Goal: Task Accomplishment & Management: Use online tool/utility

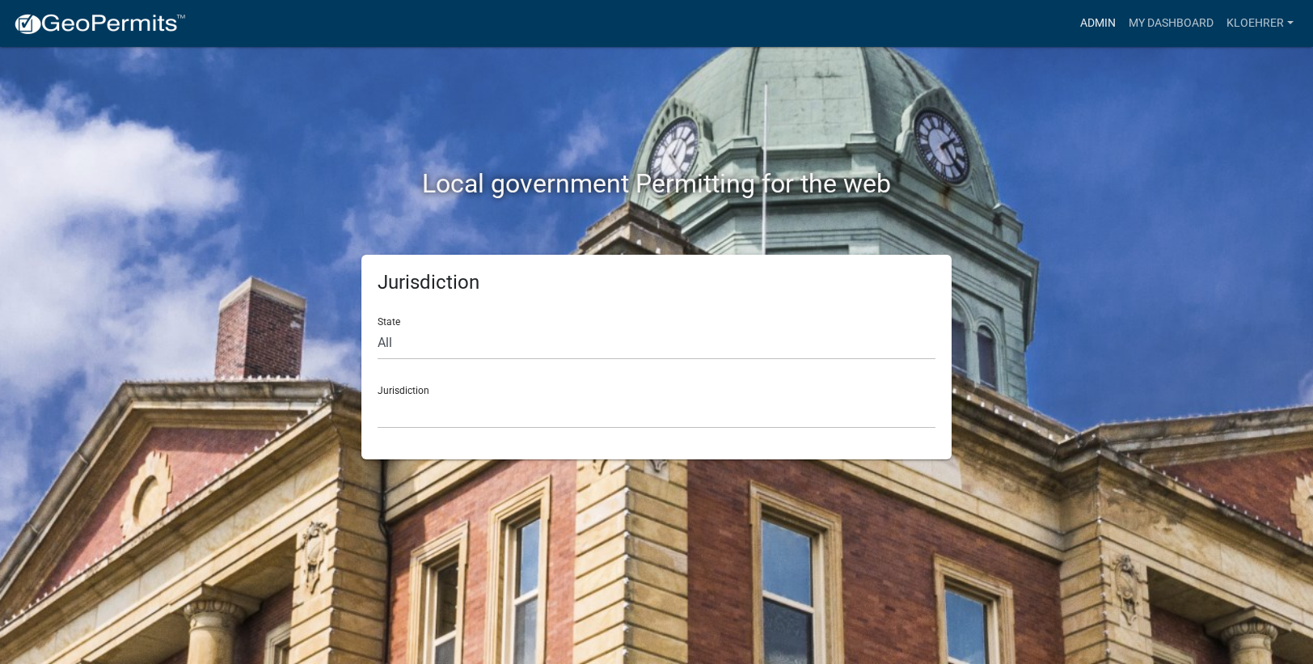
click at [1107, 26] on link "Admin" at bounding box center [1097, 23] width 48 height 31
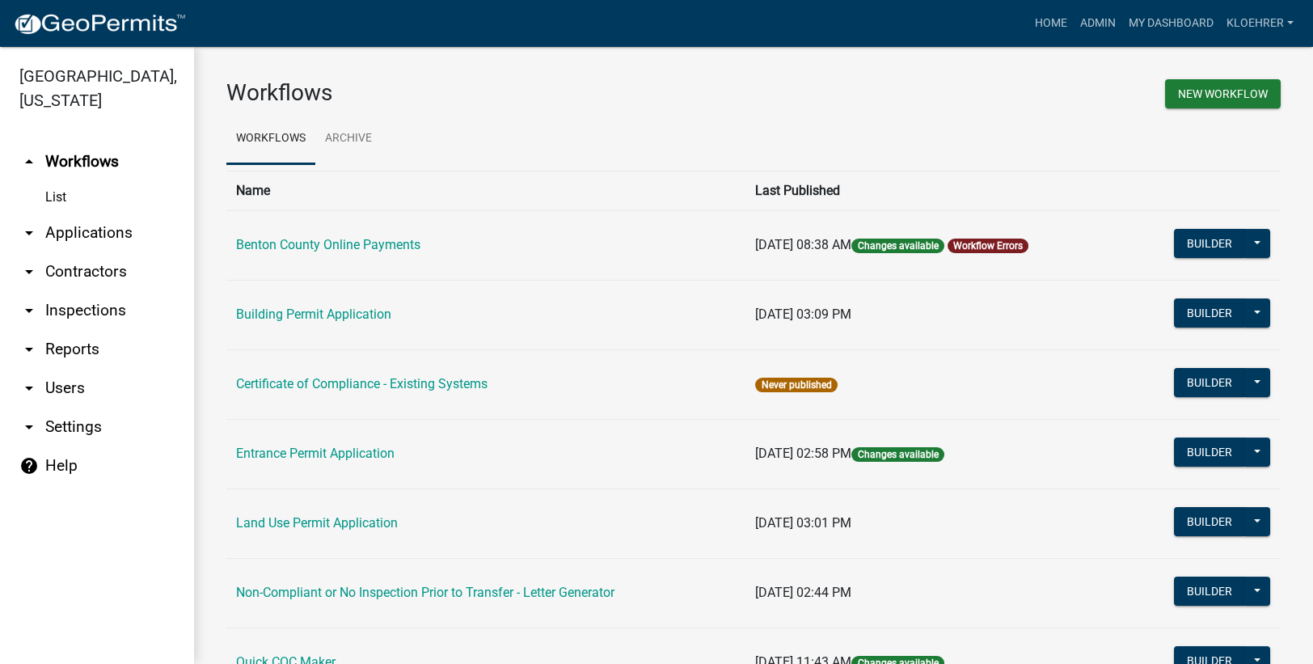
click at [61, 349] on link "arrow_drop_down Reports" at bounding box center [97, 349] width 194 height 39
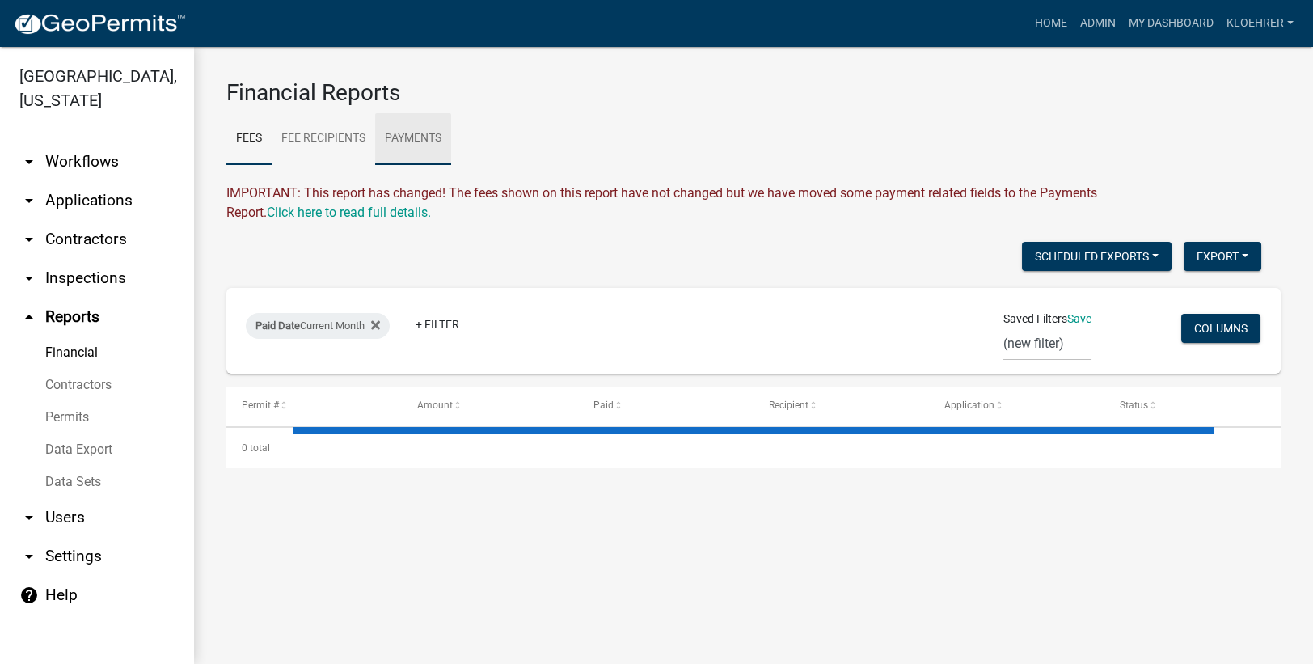
click at [432, 138] on link "Payments" at bounding box center [413, 139] width 76 height 52
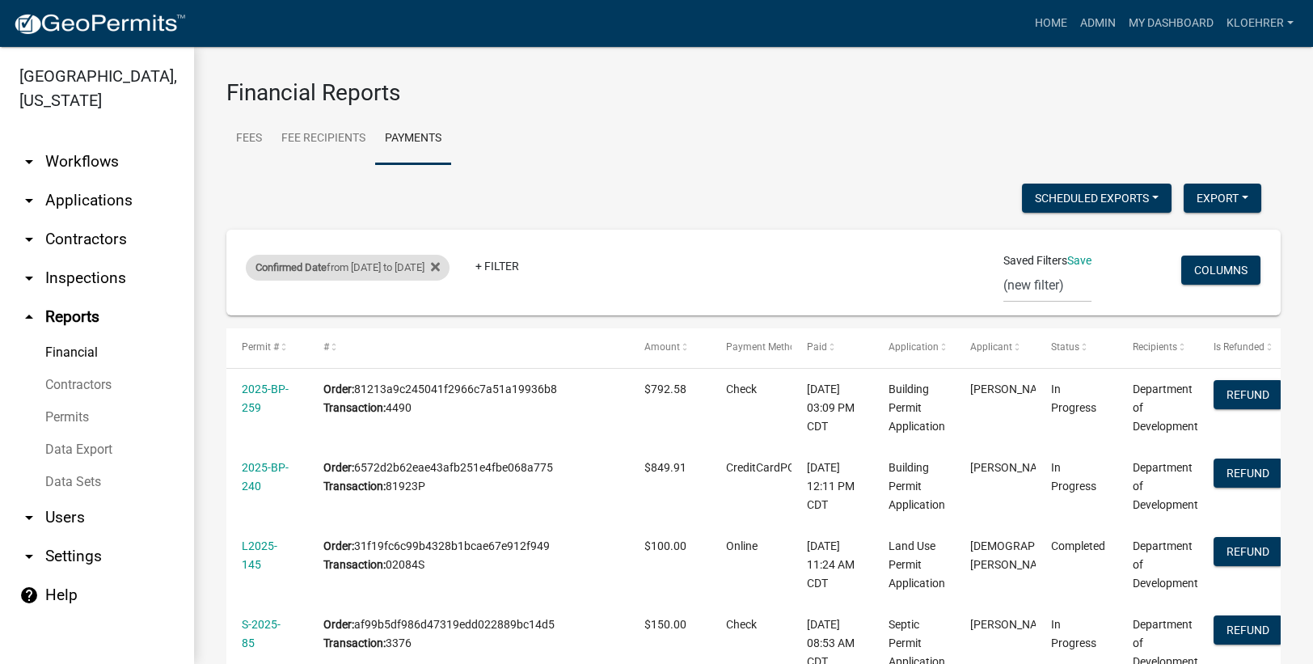
click at [377, 266] on div "Confirmed Date from [DATE] to [DATE]" at bounding box center [348, 268] width 204 height 26
select select "custom"
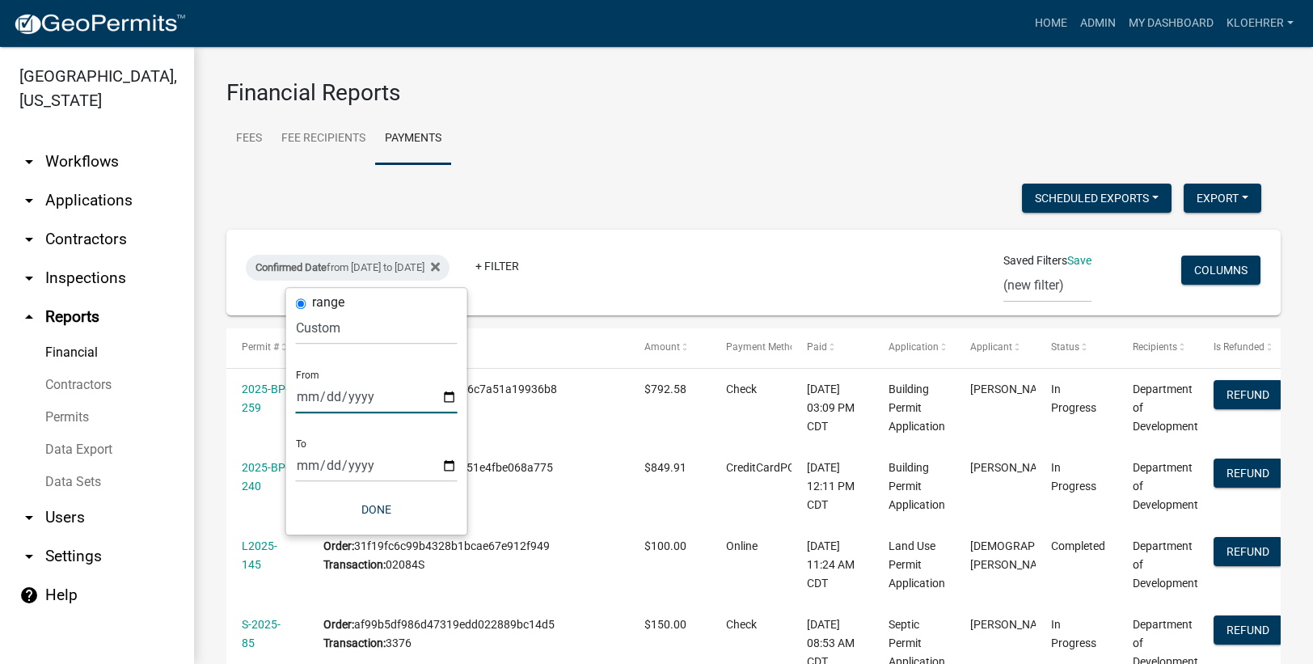
click at [320, 397] on input "[DATE]" at bounding box center [377, 396] width 162 height 33
type input "[DATE]"
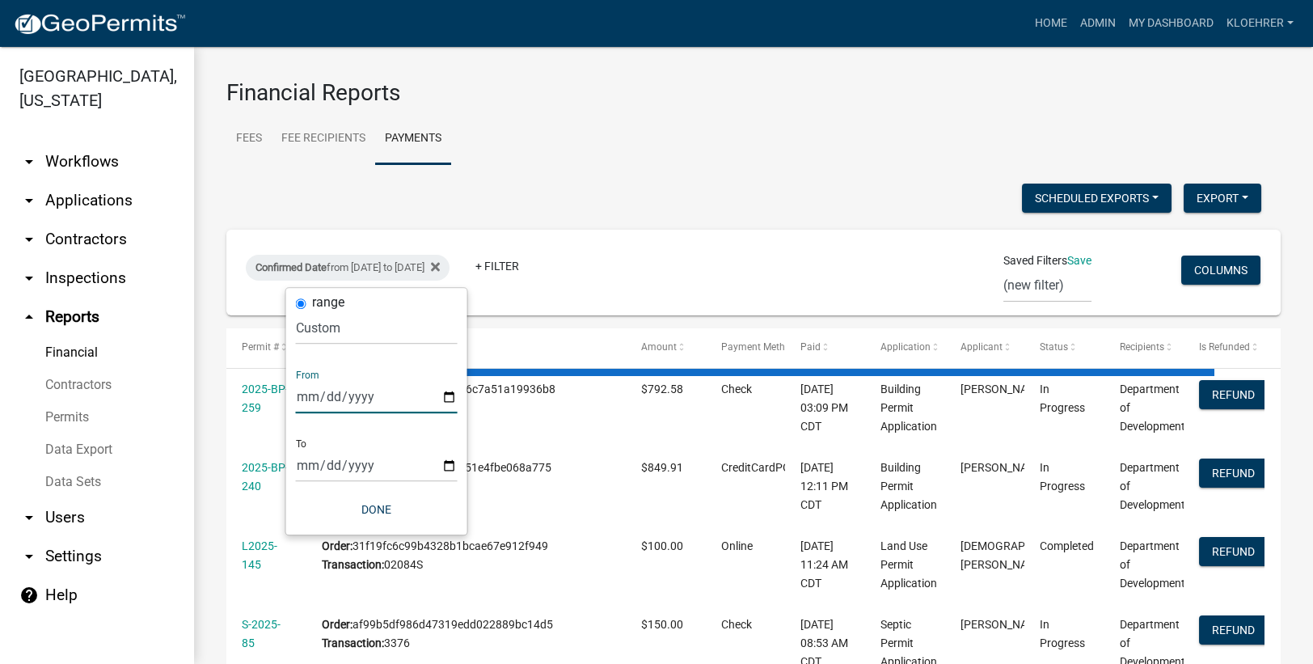
type input "[DATE]"
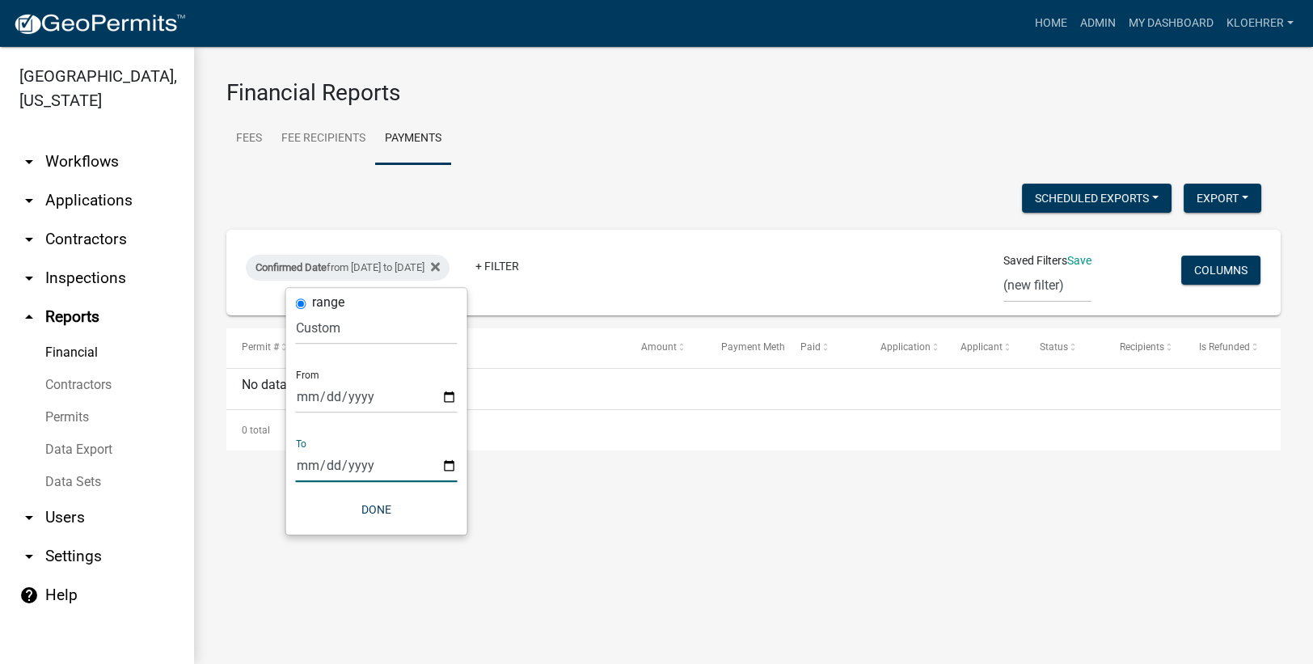
click at [327, 466] on input "[DATE]" at bounding box center [377, 465] width 162 height 33
type input "[DATE]"
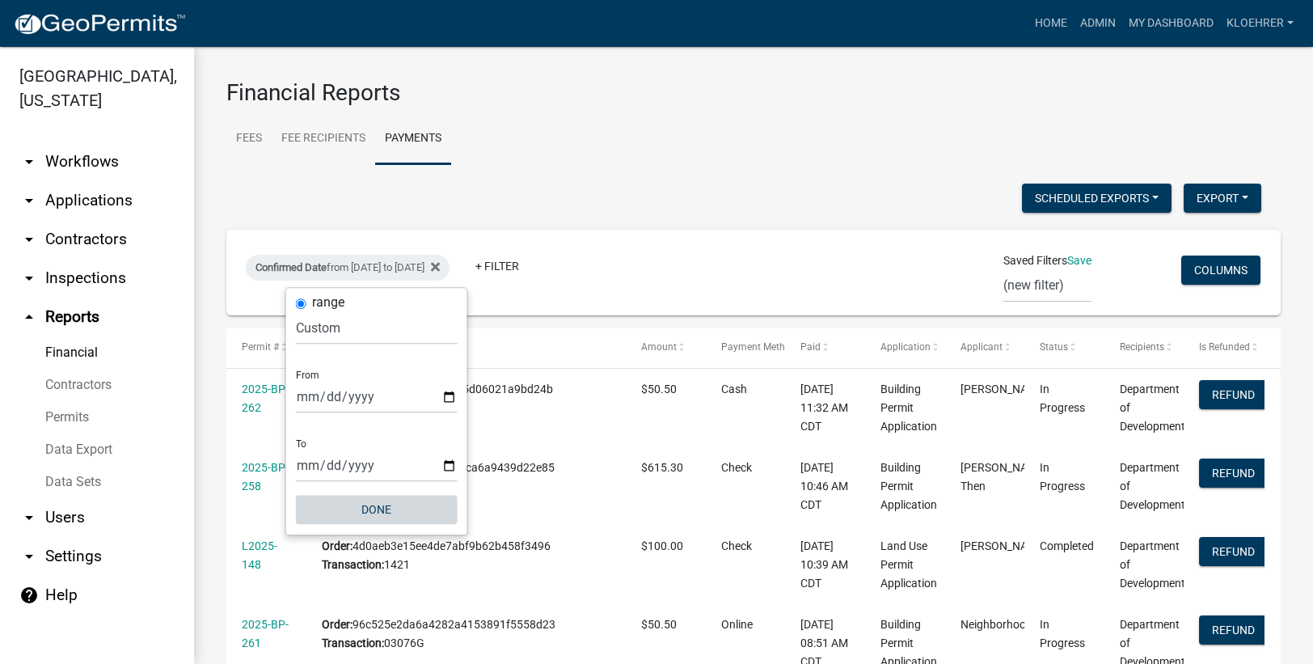
click at [369, 504] on button "Done" at bounding box center [377, 509] width 162 height 29
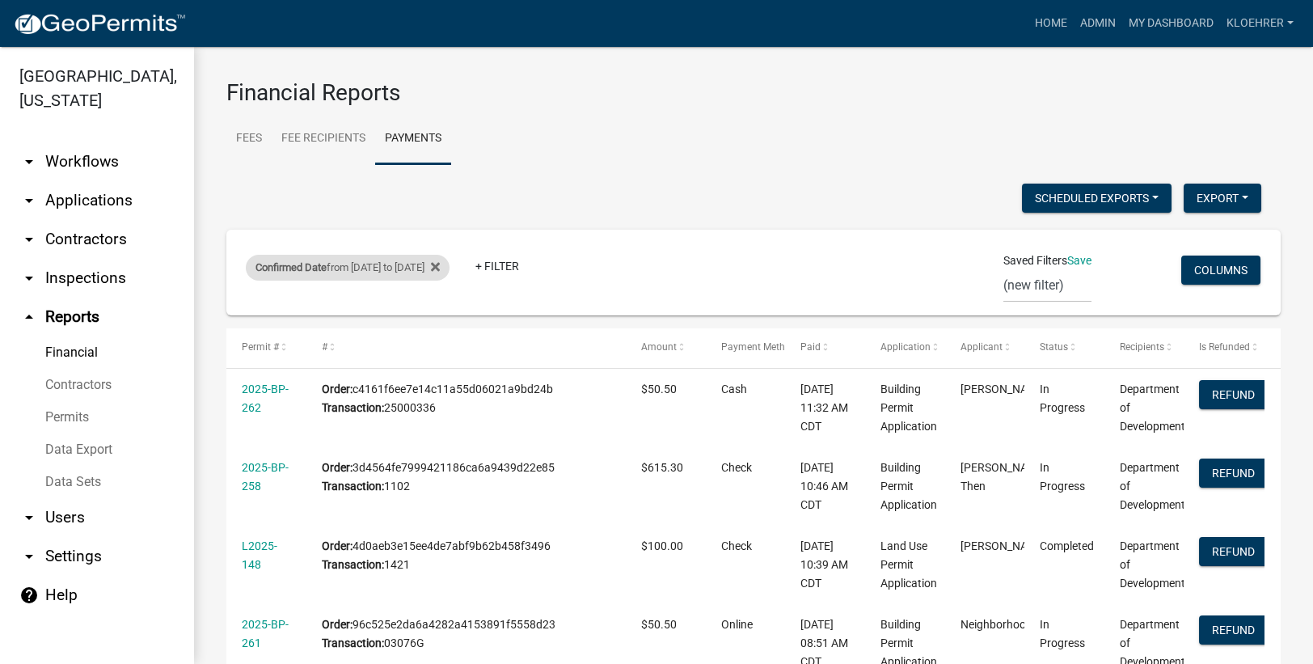
click at [397, 263] on div "Confirmed Date from [DATE] to [DATE]" at bounding box center [348, 268] width 204 height 26
select select "custom"
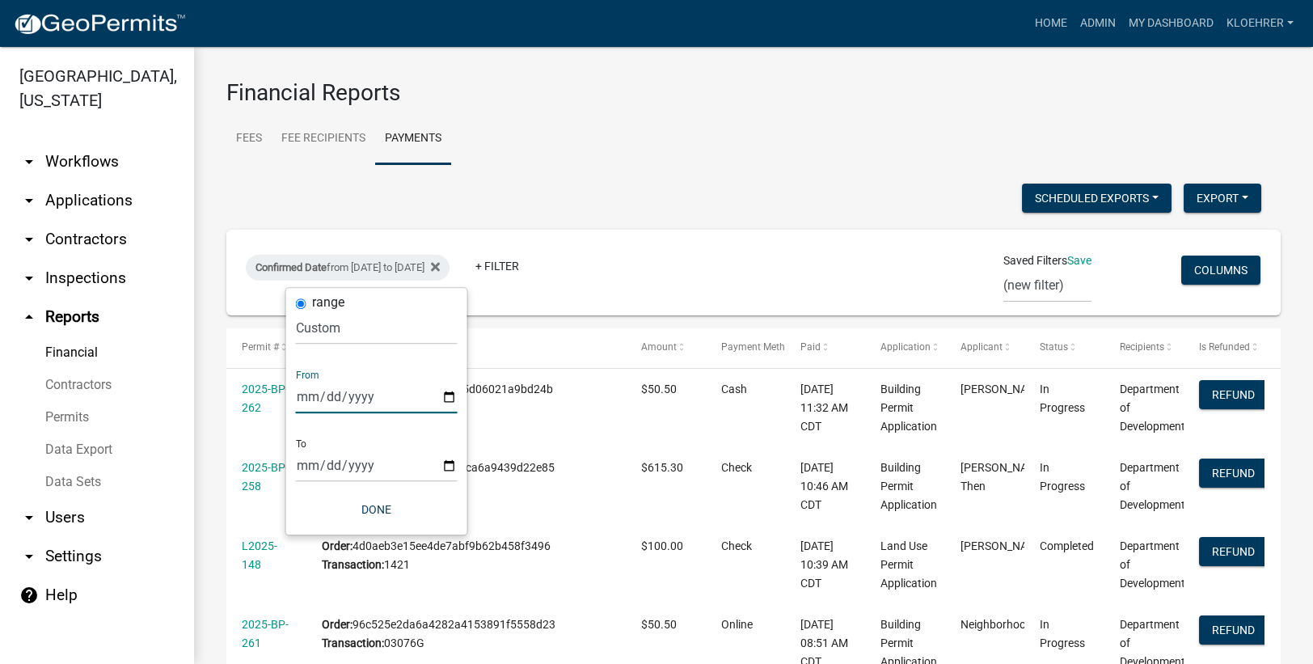
click at [364, 398] on input "[DATE]" at bounding box center [377, 396] width 162 height 33
click at [449, 397] on input "[DATE]" at bounding box center [377, 396] width 162 height 33
click at [451, 466] on input "[DATE]" at bounding box center [377, 465] width 162 height 33
click at [389, 507] on button "Done" at bounding box center [377, 509] width 162 height 29
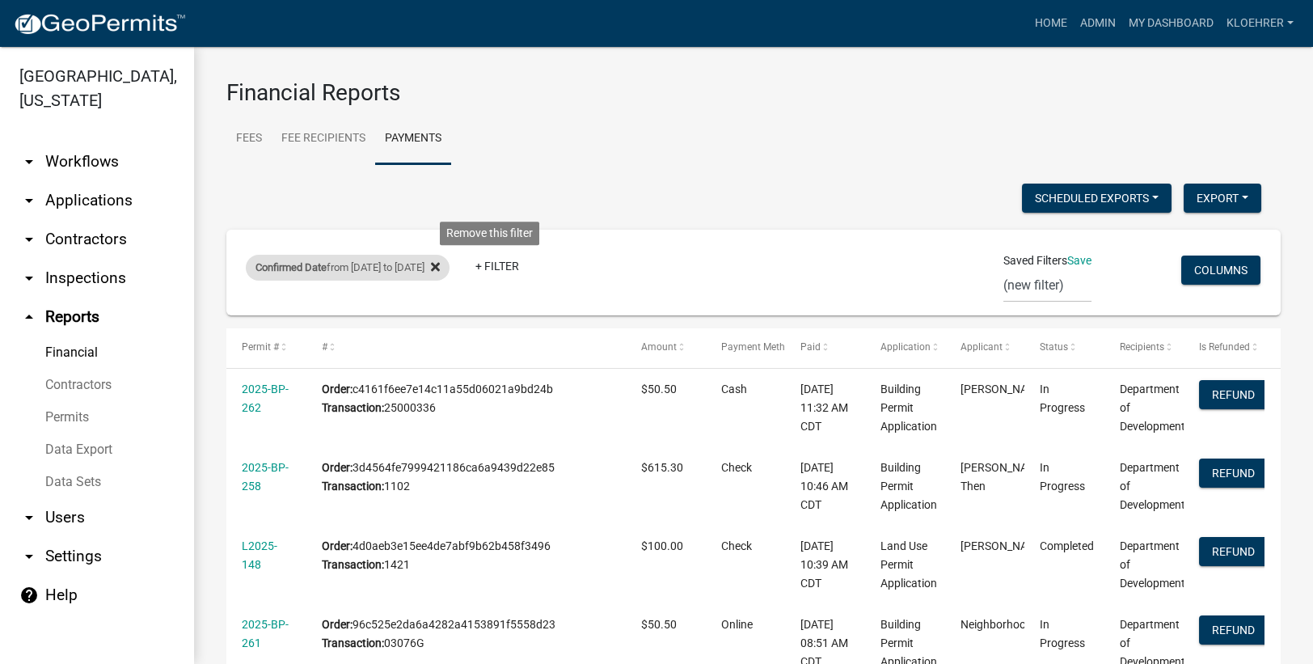
click at [440, 268] on icon at bounding box center [435, 267] width 9 height 9
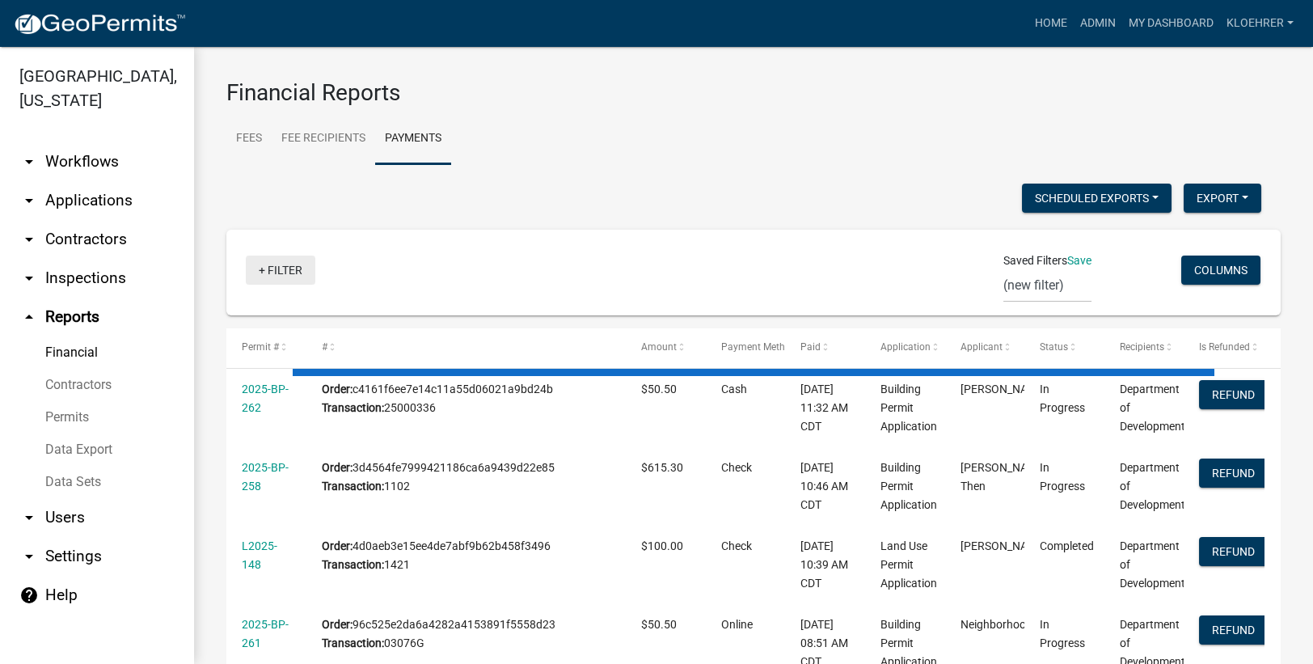
click at [268, 269] on link "+ Filter" at bounding box center [281, 269] width 70 height 29
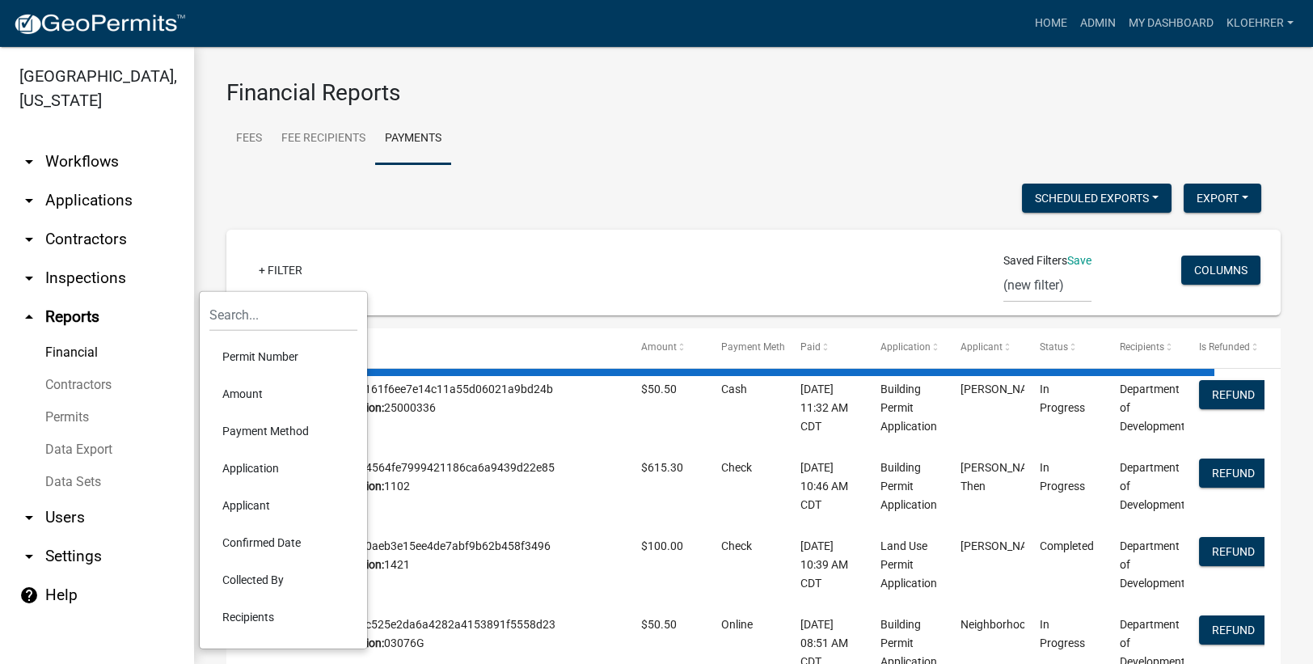
click at [294, 541] on li "Confirmed Date" at bounding box center [283, 542] width 148 height 37
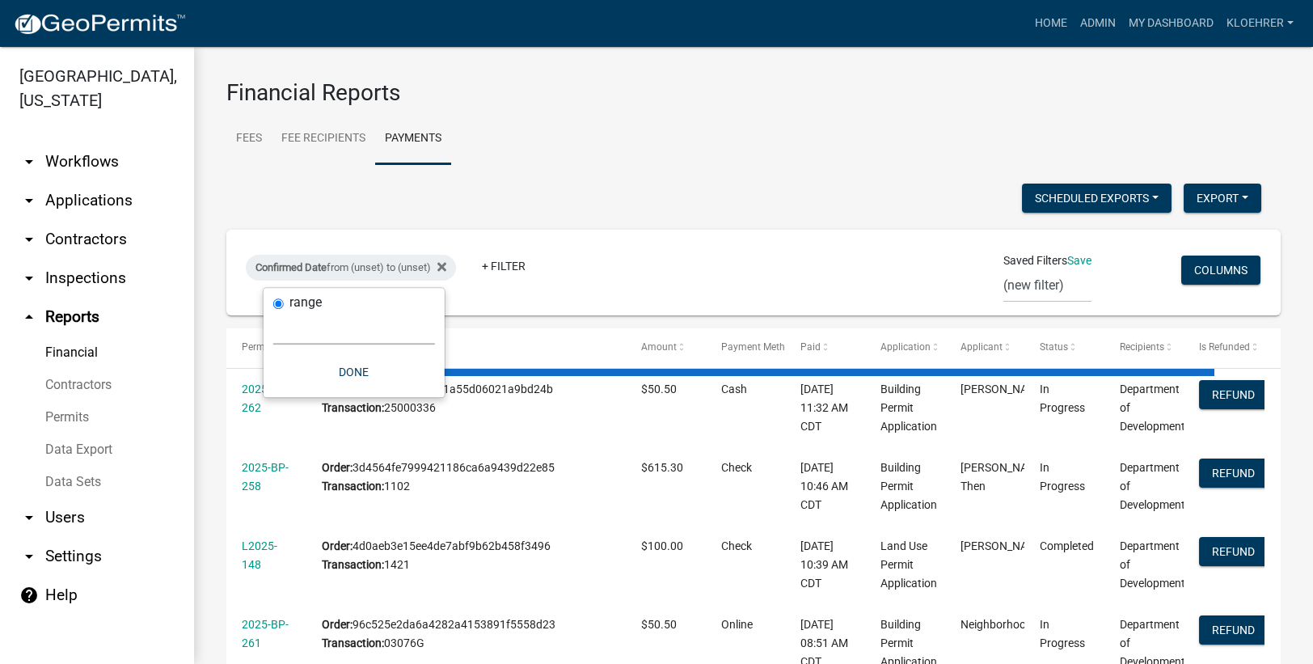
click at [337, 327] on select "[DATE] [DATE] Current Week Previous Week Current Month Last Month Current Calen…" at bounding box center [354, 327] width 162 height 33
select select "custom"
click at [273, 311] on select "[DATE] [DATE] Current Week Previous Week Current Month Last Month Current Calen…" at bounding box center [354, 327] width 162 height 33
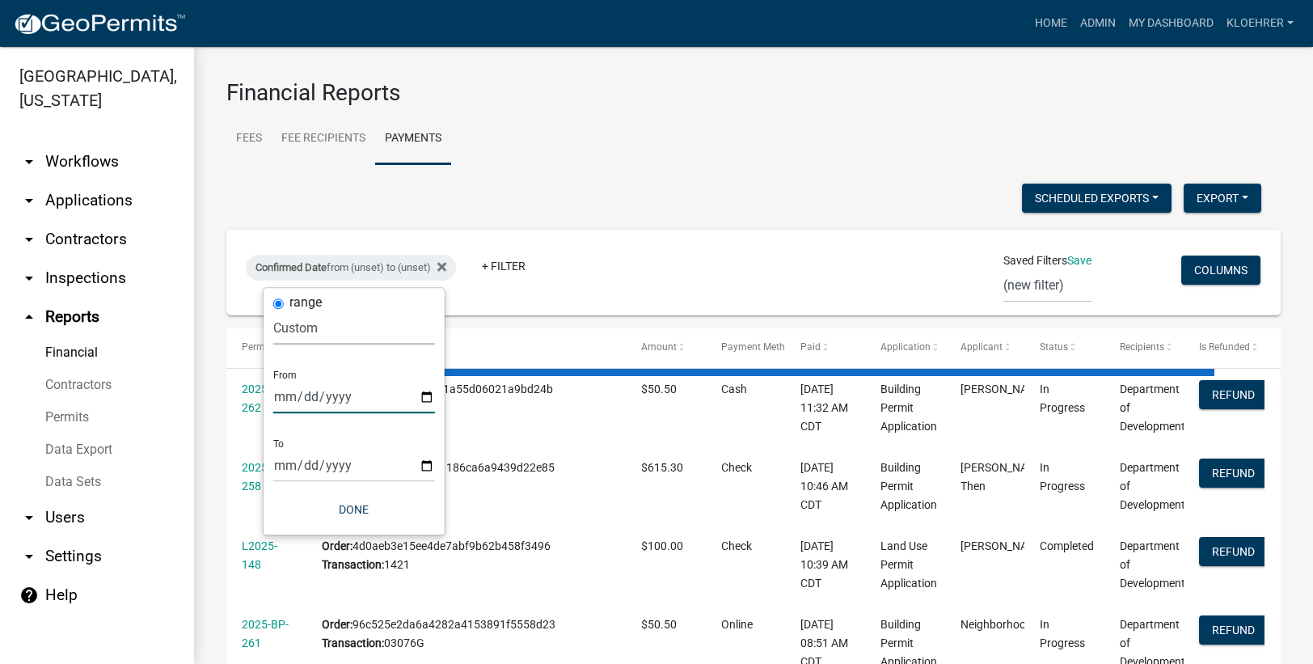
click at [430, 398] on input "date" at bounding box center [354, 396] width 162 height 33
type input "[DATE]"
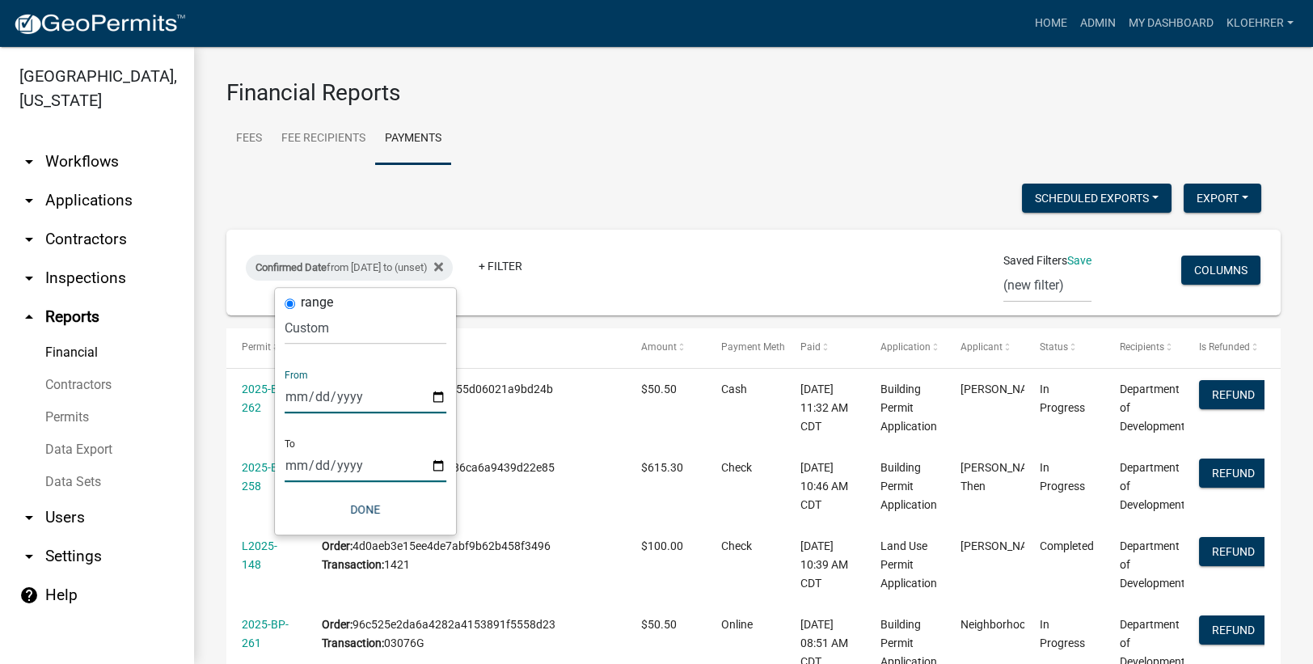
click at [439, 462] on input "date" at bounding box center [365, 465] width 162 height 33
type input "[DATE]"
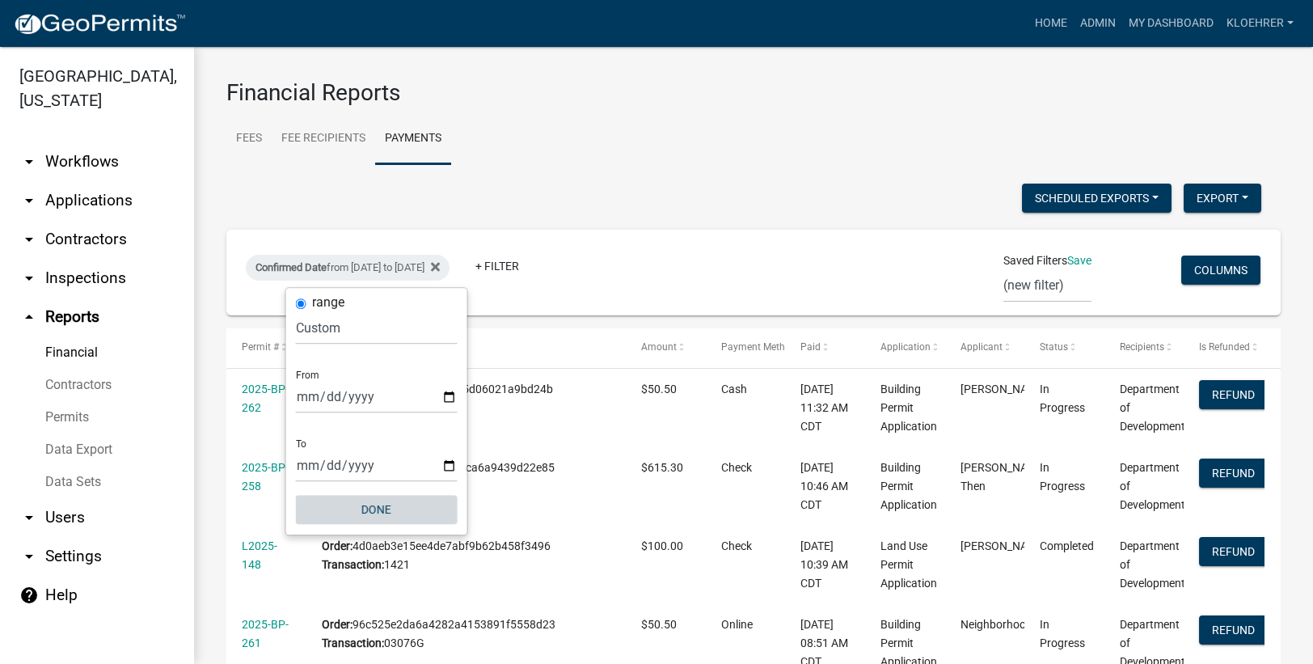
click at [391, 518] on button "Done" at bounding box center [377, 509] width 162 height 29
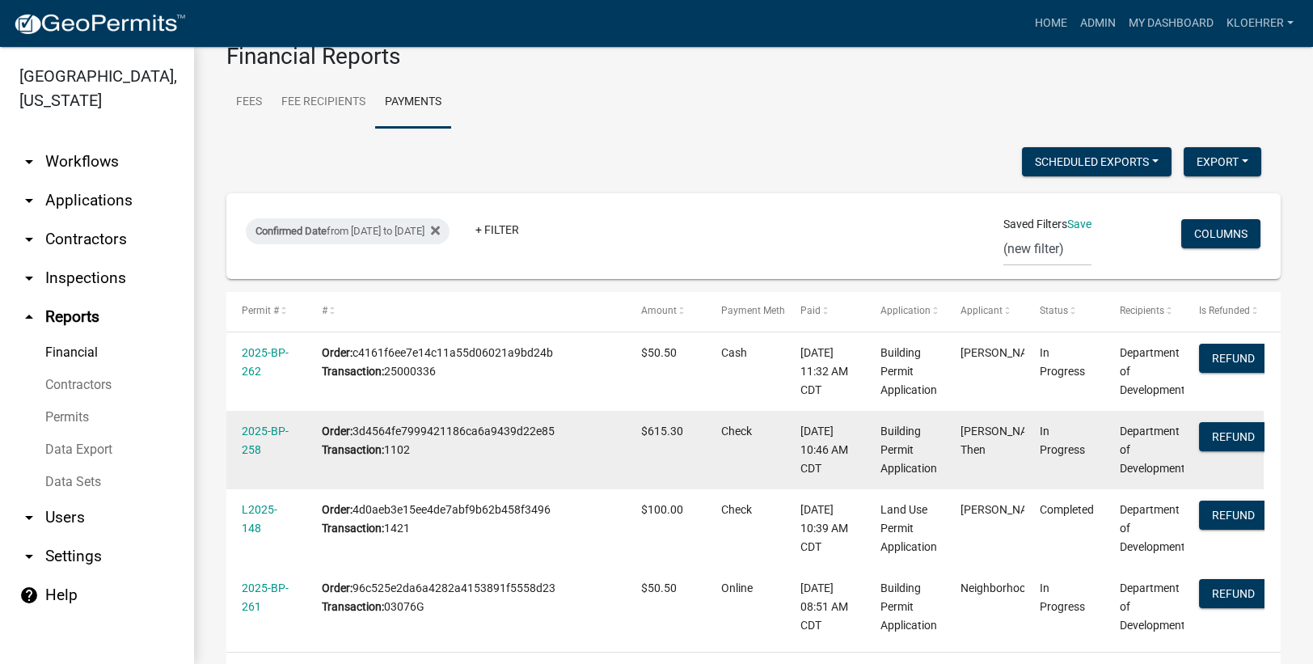
scroll to position [96, 0]
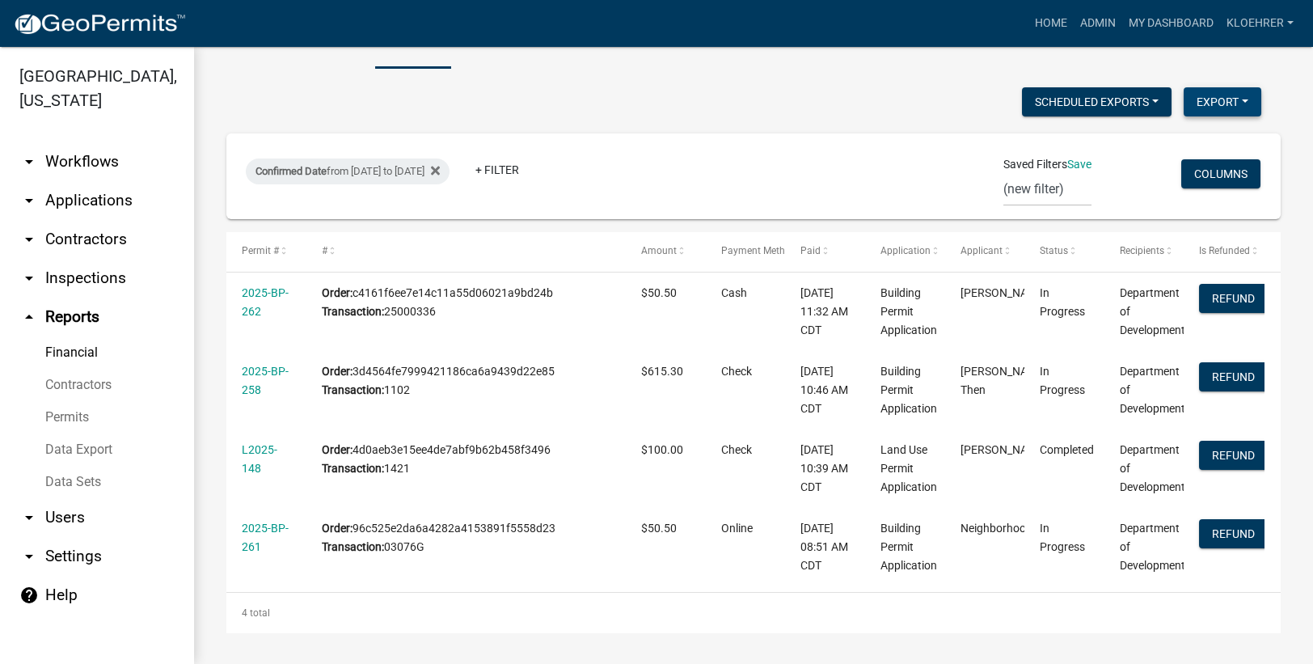
click at [1203, 102] on button "Export" at bounding box center [1222, 101] width 78 height 29
click at [1195, 145] on button "Excel Format (.xlsx)" at bounding box center [1184, 143] width 151 height 39
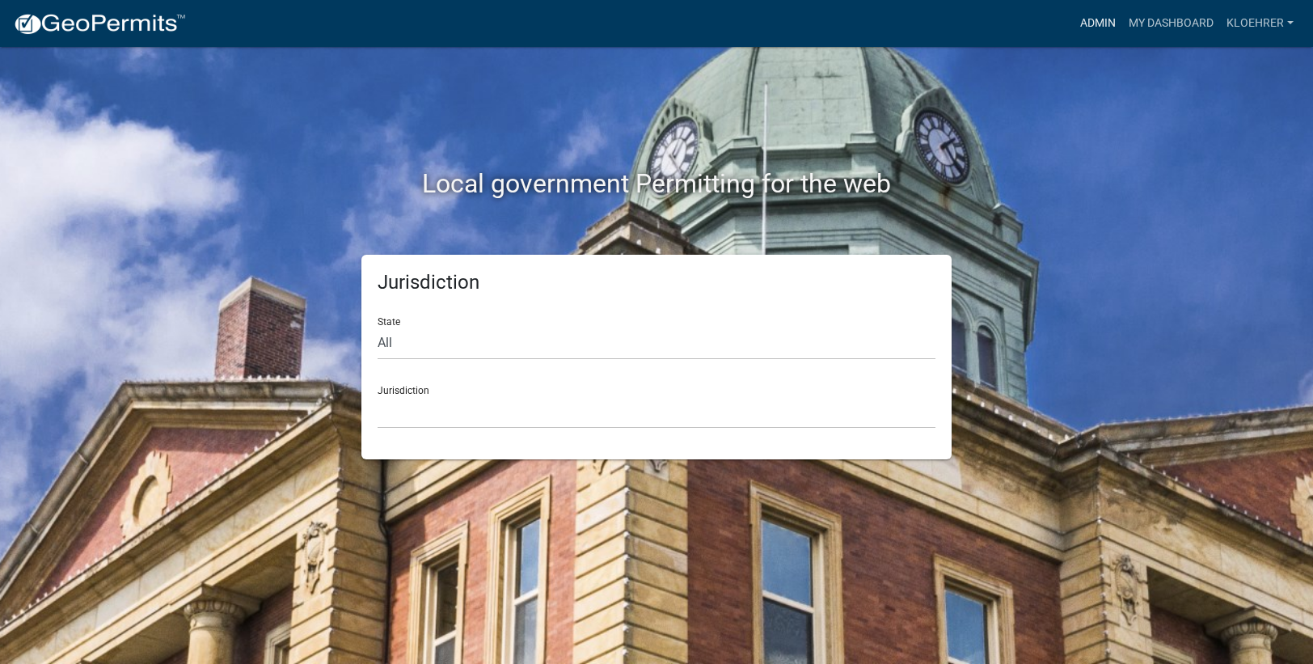
click at [1089, 23] on link "Admin" at bounding box center [1097, 23] width 48 height 31
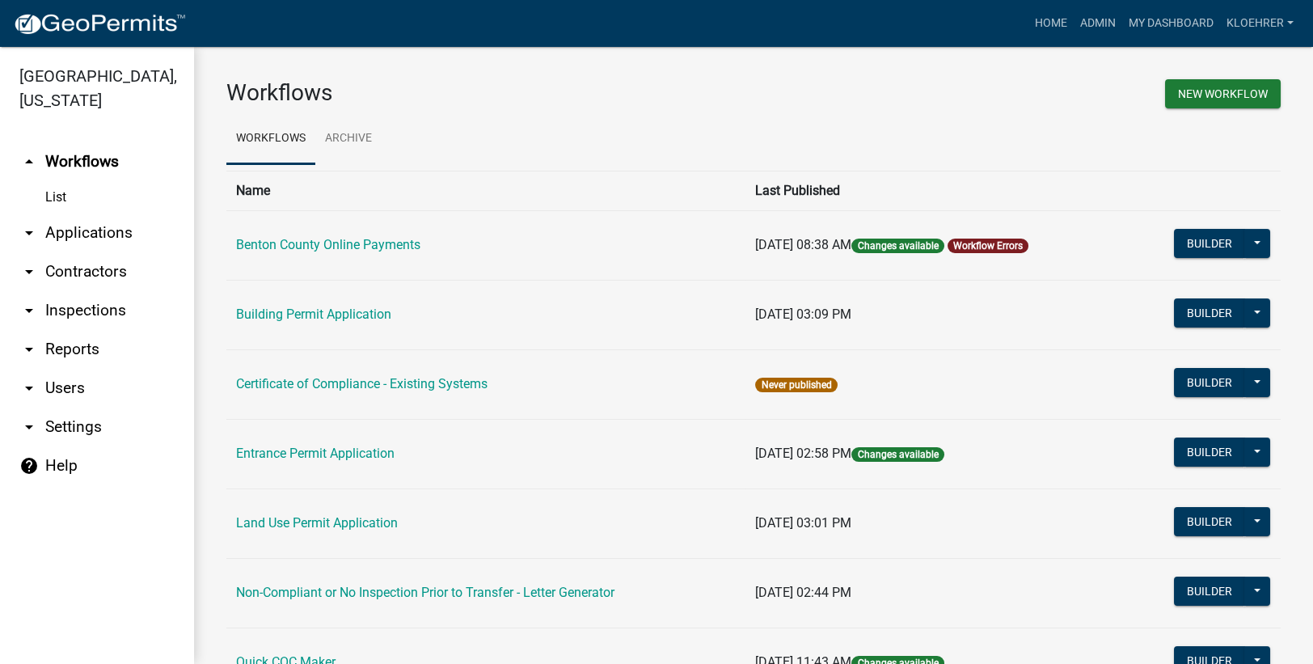
click at [81, 350] on link "arrow_drop_down Reports" at bounding box center [97, 349] width 194 height 39
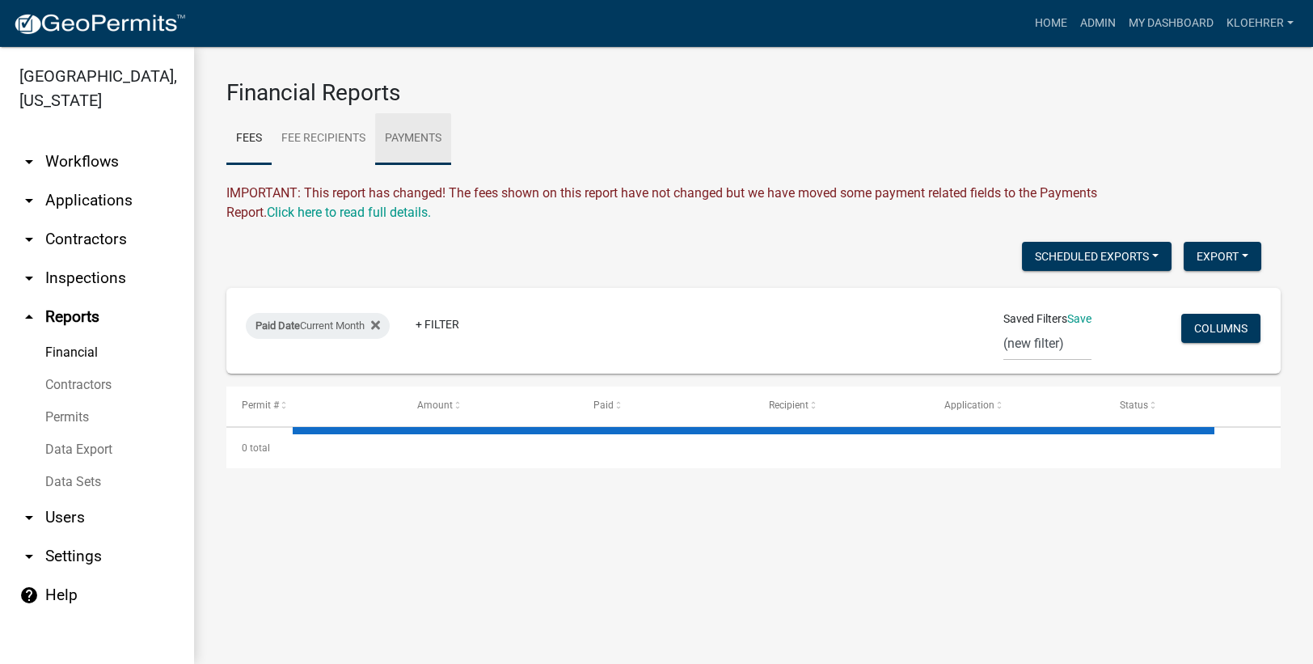
click at [398, 134] on link "Payments" at bounding box center [413, 139] width 76 height 52
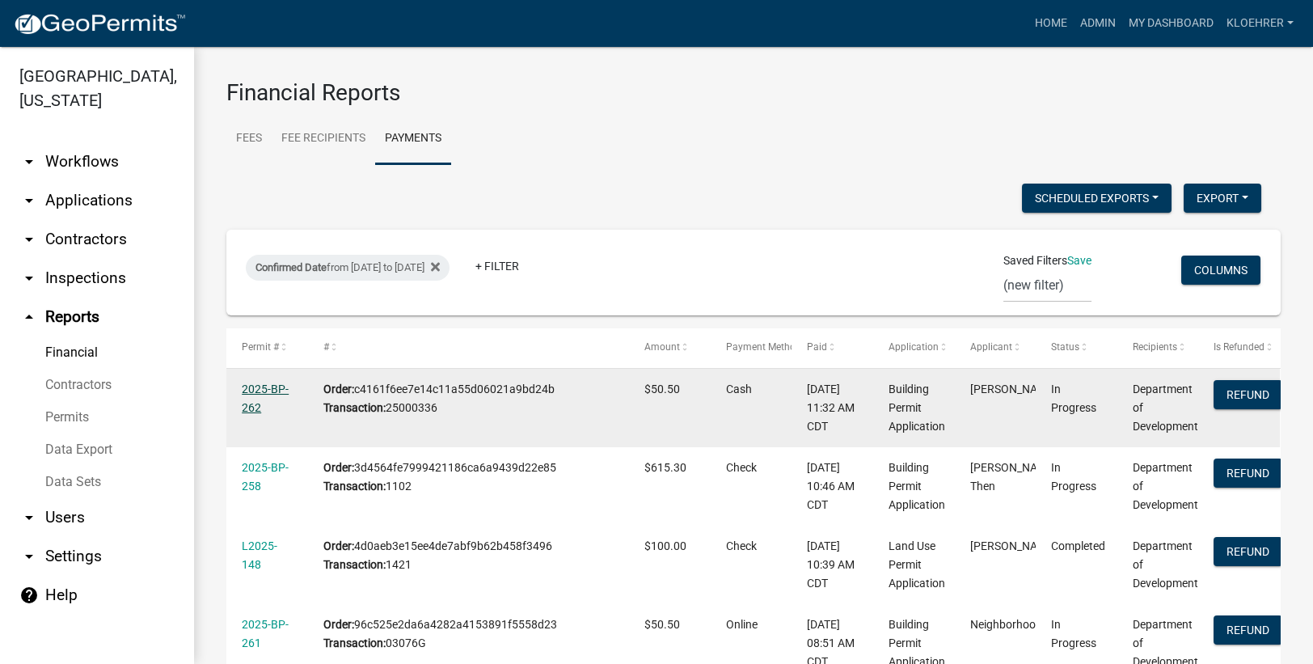
click at [279, 387] on link "2025-BP-262" at bounding box center [265, 398] width 47 height 32
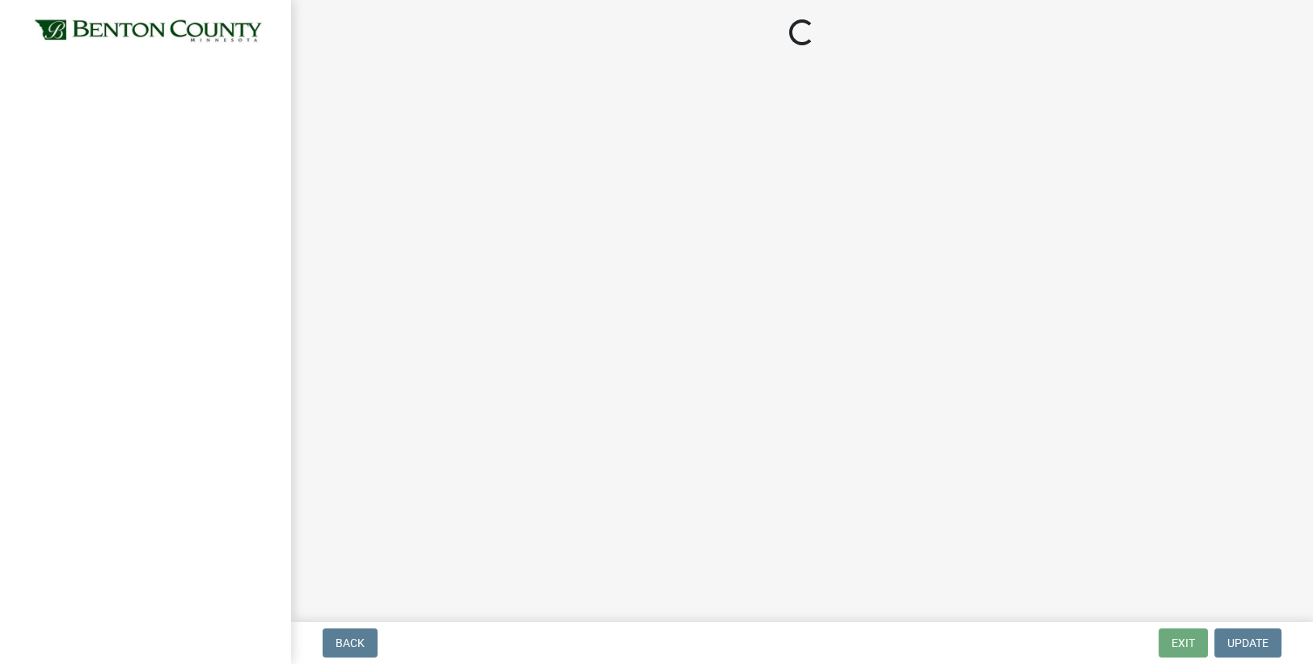
select select "17bfa135-5610-45df-8ce7-87530b7d86d4"
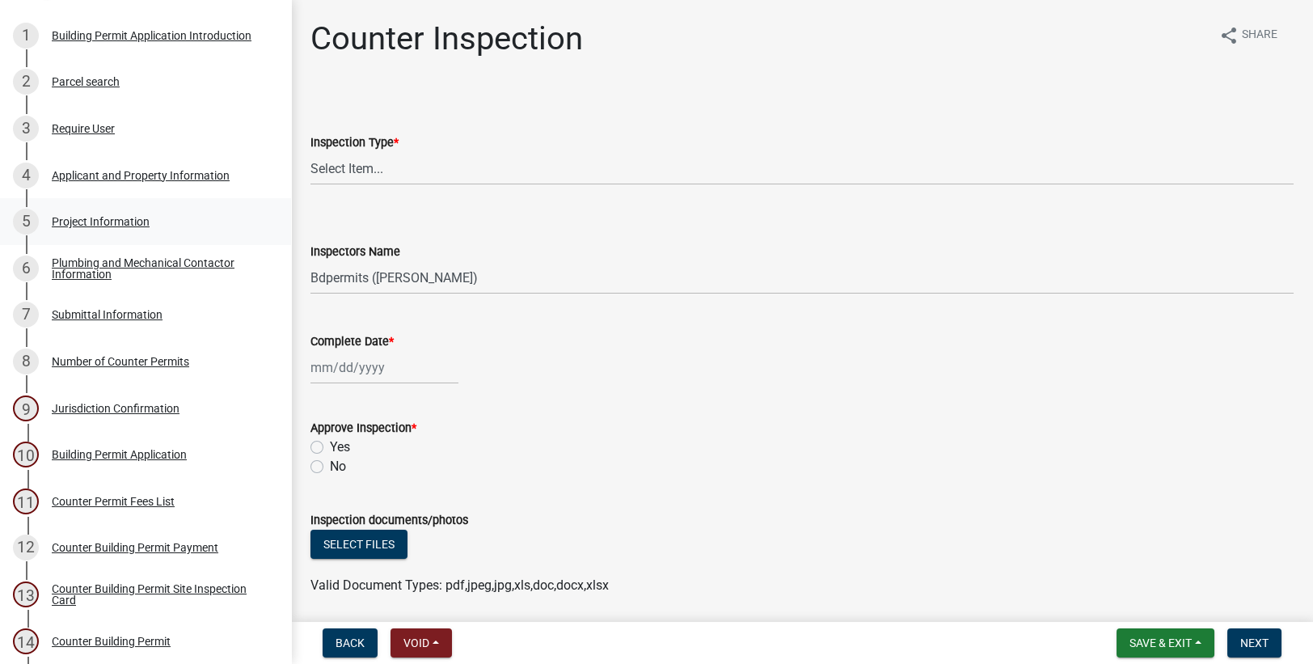
scroll to position [486, 0]
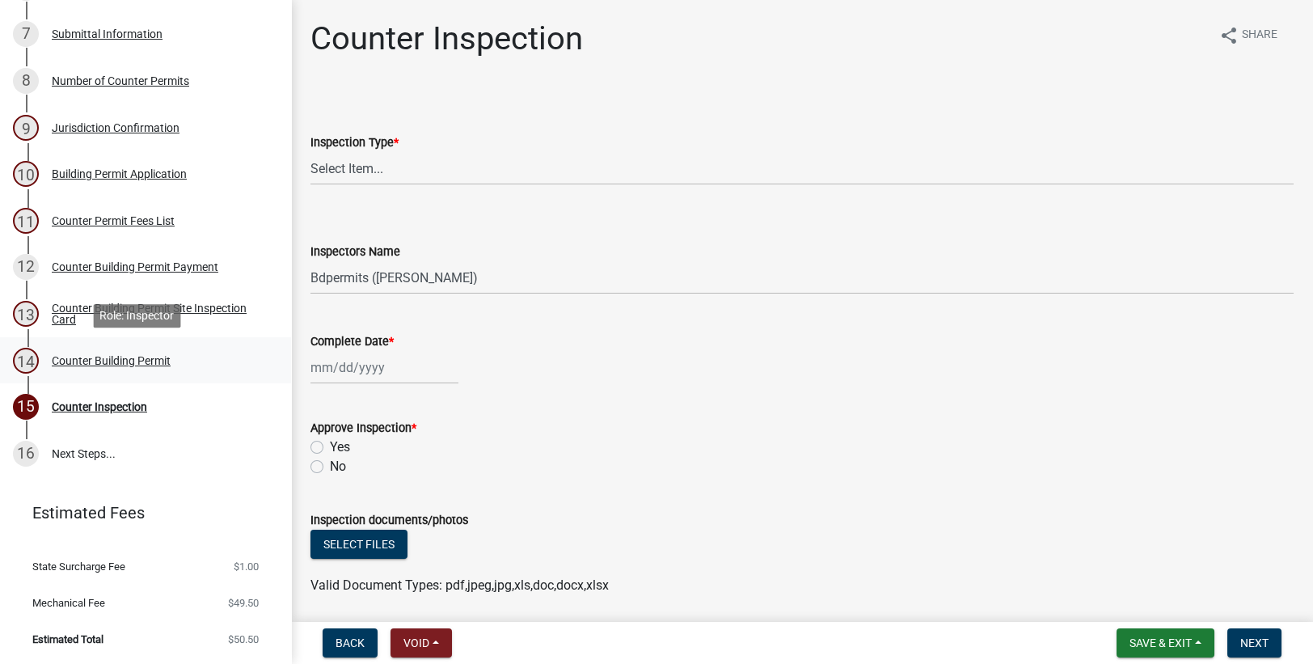
click at [148, 358] on div "Counter Building Permit" at bounding box center [111, 360] width 119 height 11
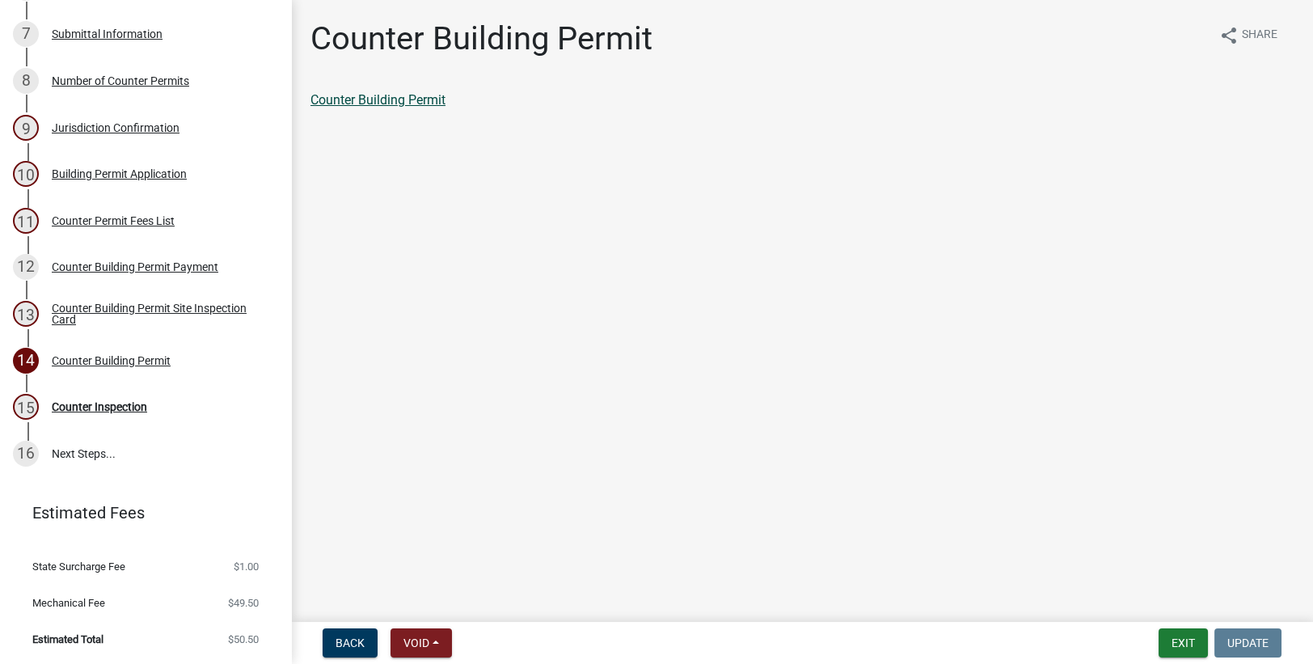
click at [421, 98] on link "Counter Building Permit" at bounding box center [377, 99] width 135 height 15
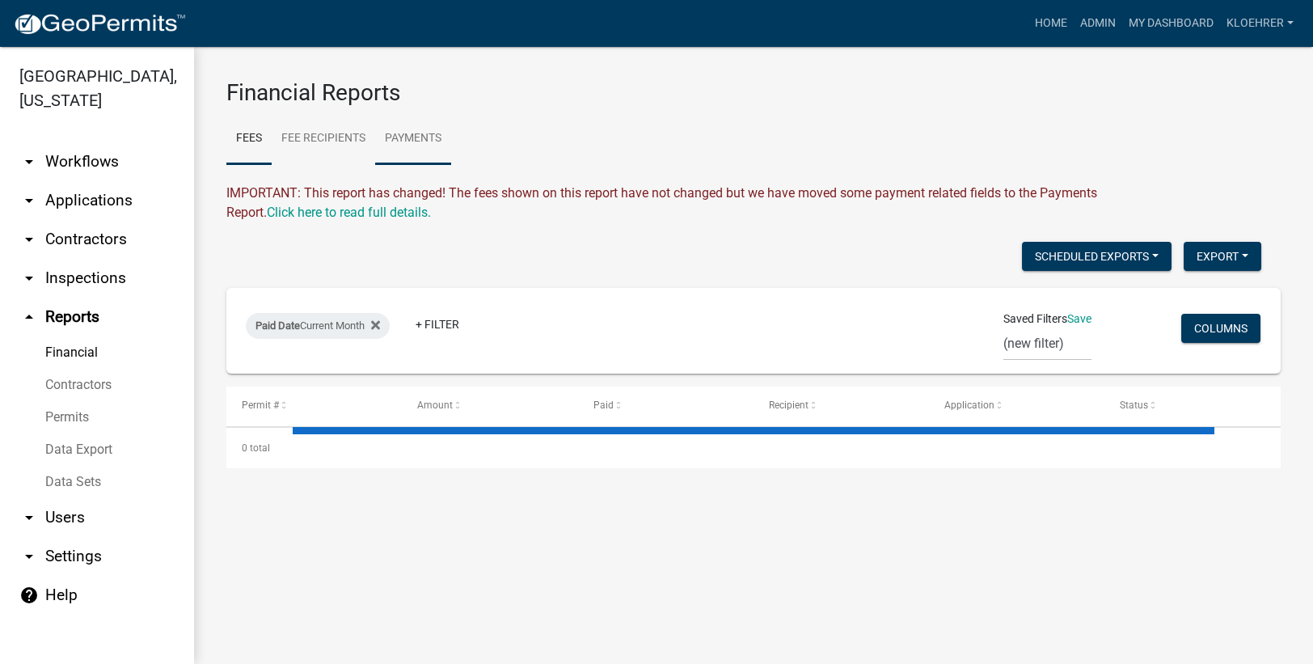
click at [411, 132] on link "Payments" at bounding box center [413, 139] width 76 height 52
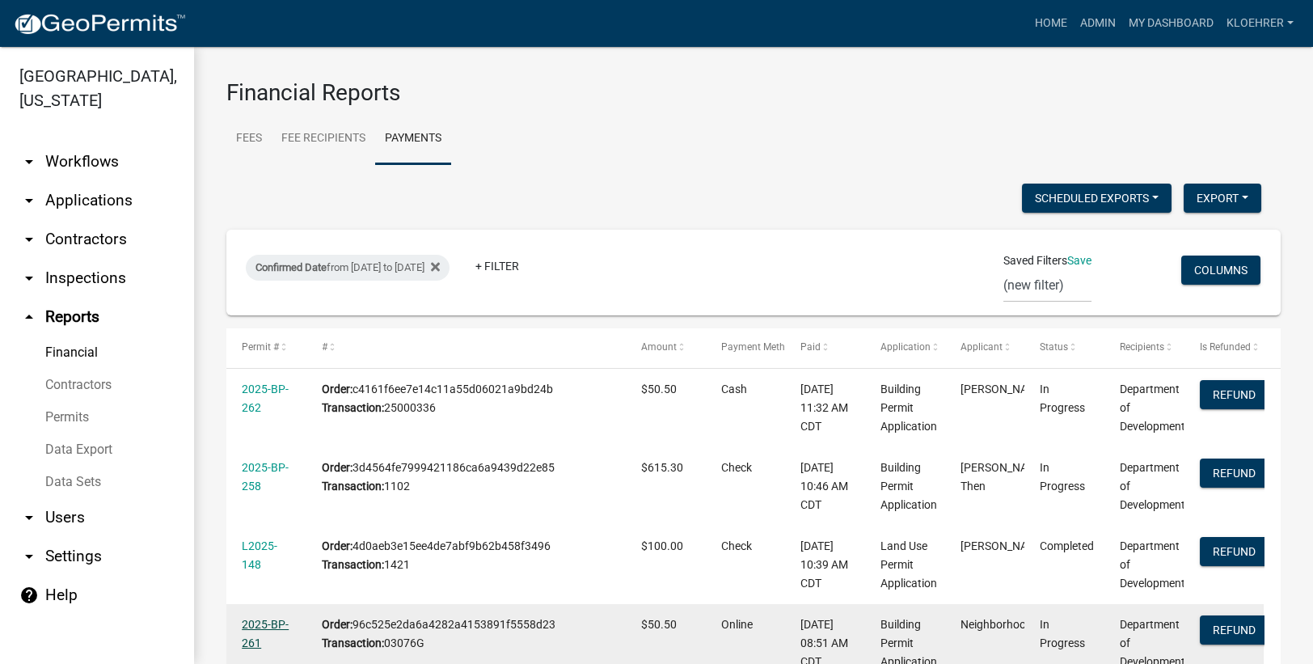
click at [268, 625] on link "2025-BP-261" at bounding box center [265, 633] width 47 height 32
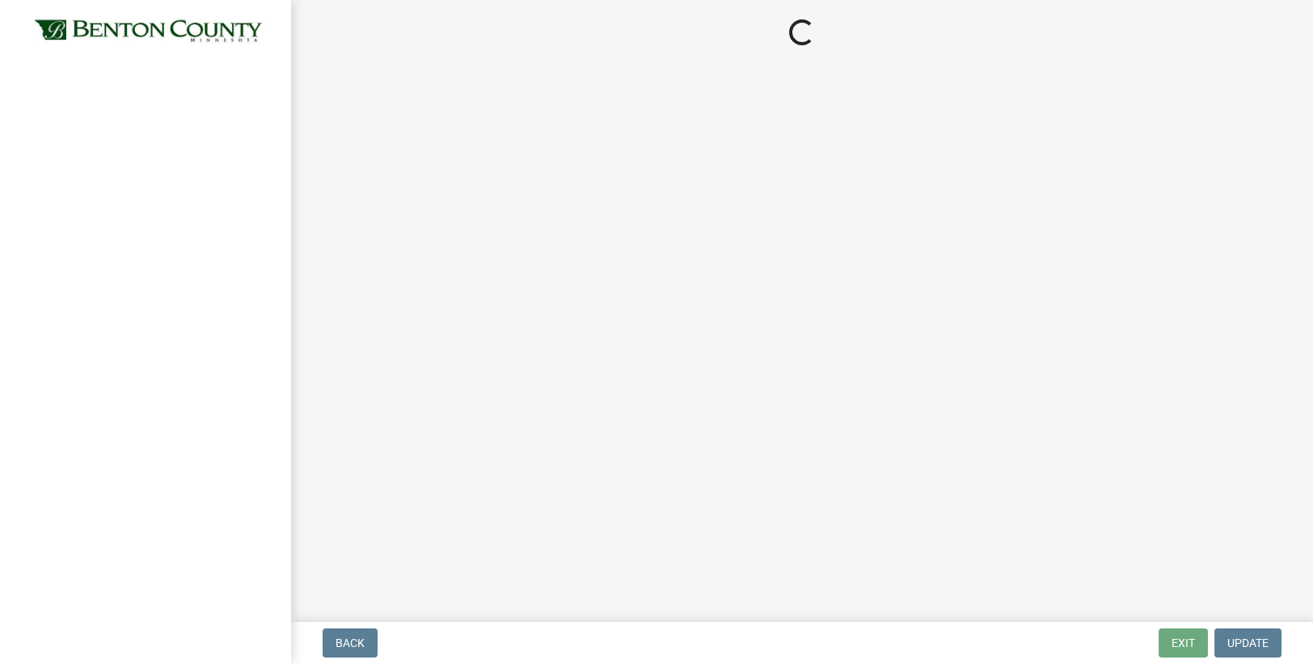
select select "17bfa135-5610-45df-8ce7-87530b7d86d4"
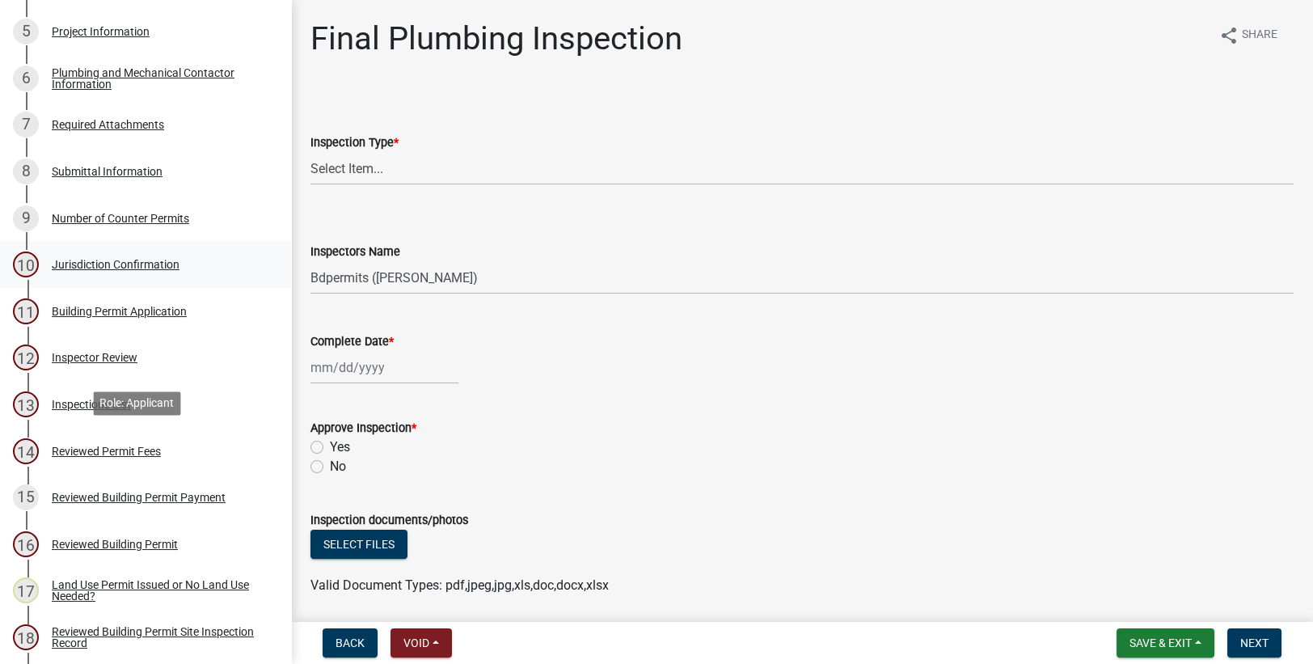
scroll to position [651, 0]
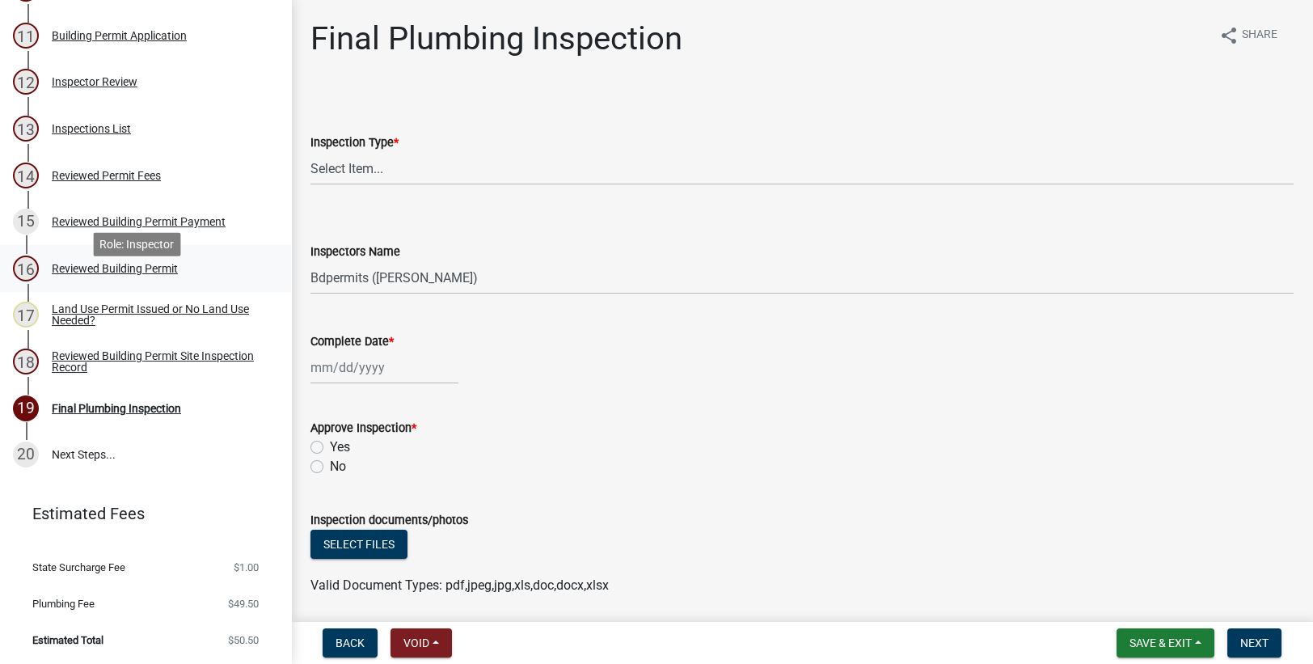
click at [96, 274] on div "Reviewed Building Permit" at bounding box center [115, 268] width 126 height 11
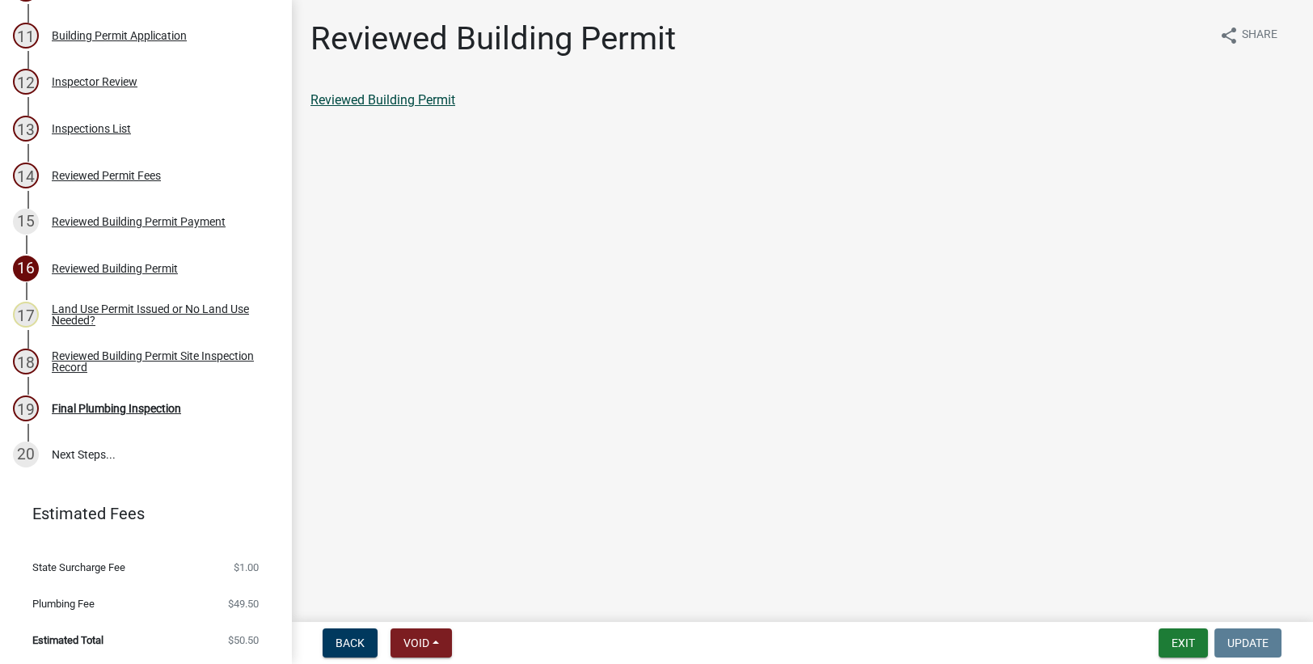
click at [401, 98] on link "Reviewed Building Permit" at bounding box center [382, 99] width 145 height 15
